Goal: Use online tool/utility: Utilize a website feature to perform a specific function

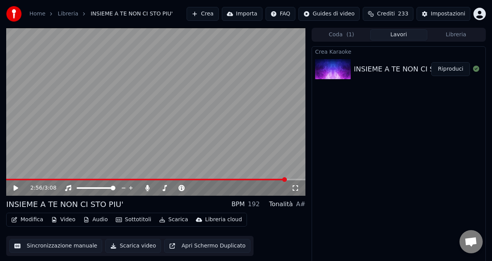
click at [209, 14] on button "Crea" at bounding box center [202, 14] width 32 height 14
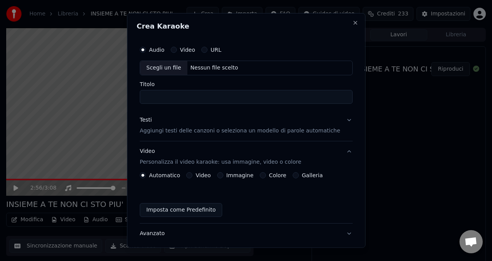
click at [203, 67] on div "Nessun file scelto" at bounding box center [214, 68] width 54 height 8
click at [248, 98] on input "**********" at bounding box center [246, 97] width 213 height 14
type input "**********"
click at [170, 128] on p "Aggiungi testi delle canzoni o seleziona un modello di parole automatiche" at bounding box center [240, 131] width 200 height 8
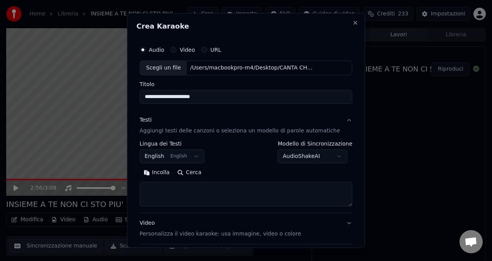
click at [190, 156] on button "English English" at bounding box center [172, 157] width 65 height 14
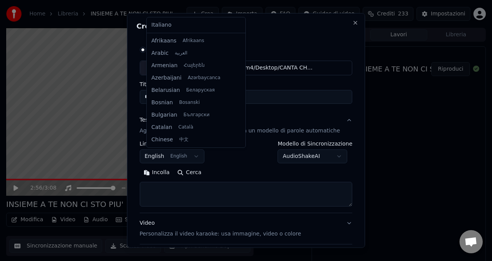
scroll to position [62, 0]
select select "**"
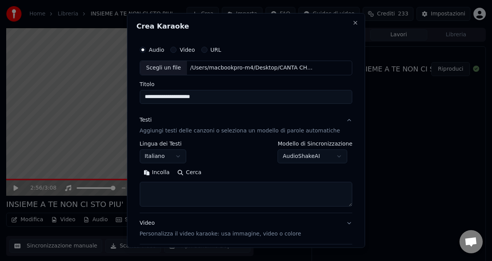
click at [195, 171] on button "Cerca" at bounding box center [189, 173] width 32 height 12
type textarea "**********"
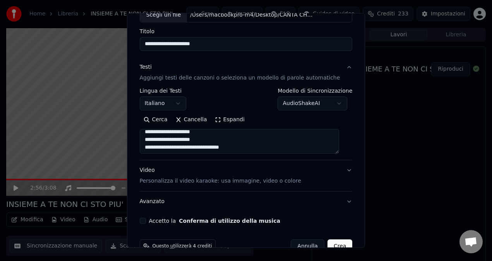
scroll to position [61, 0]
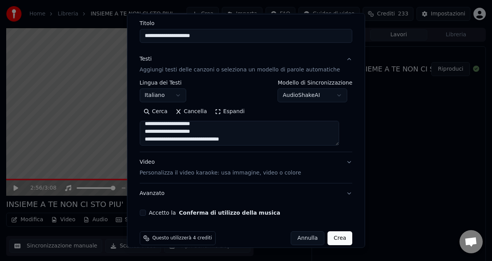
click at [181, 172] on p "Personalizza il video karaoke: usa immagine, video o colore" at bounding box center [220, 173] width 161 height 8
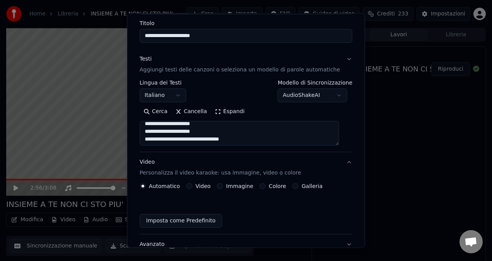
scroll to position [50, 0]
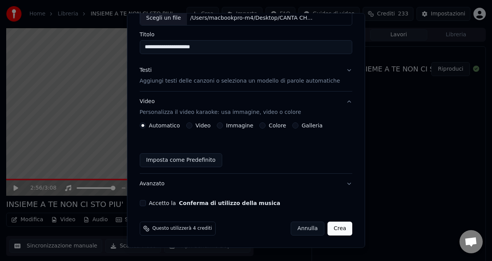
click at [192, 126] on button "Video" at bounding box center [189, 126] width 6 height 6
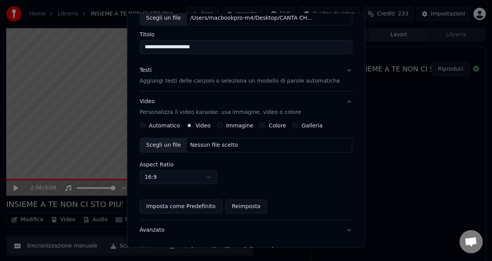
click at [203, 142] on div "Nessun file scelto" at bounding box center [214, 146] width 54 height 8
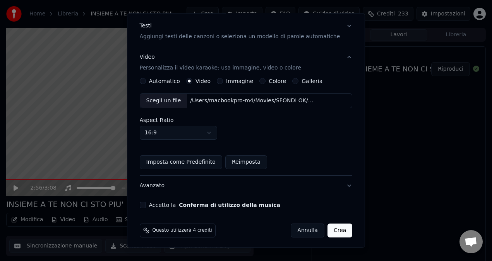
scroll to position [95, 0]
click at [146, 206] on button "Accetto la Conferma di utilizzo della musica" at bounding box center [143, 205] width 6 height 6
click at [331, 229] on button "Crea" at bounding box center [339, 230] width 25 height 14
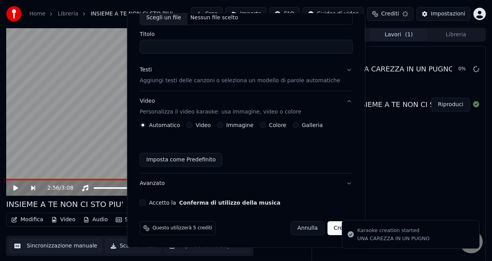
scroll to position [50, 0]
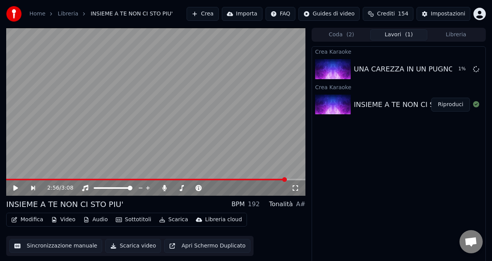
click at [215, 13] on button "Crea" at bounding box center [202, 14] width 32 height 14
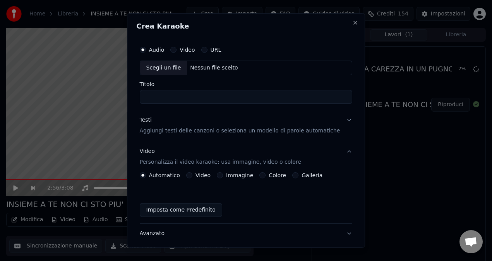
click at [208, 67] on div "Nessun file scelto" at bounding box center [214, 68] width 54 height 8
click at [352, 22] on button "Close" at bounding box center [355, 23] width 6 height 6
